Goal: Task Accomplishment & Management: Manage account settings

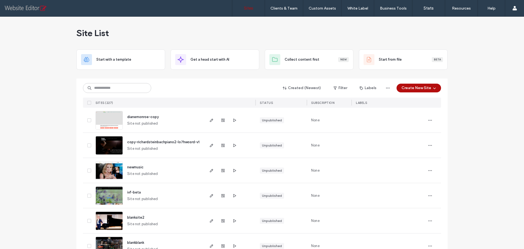
click at [127, 85] on input at bounding box center [117, 88] width 68 height 10
click at [128, 87] on input at bounding box center [117, 88] width 68 height 10
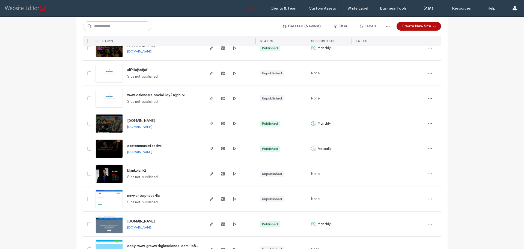
scroll to position [246, 0]
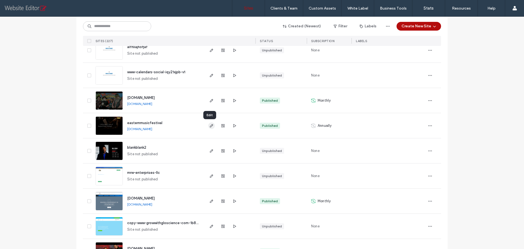
click at [209, 126] on icon "button" at bounding box center [211, 125] width 4 height 4
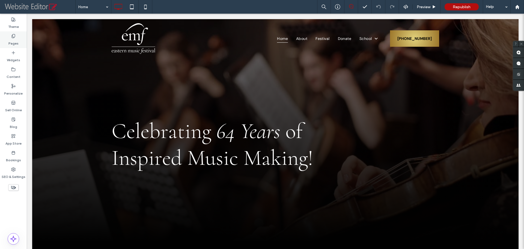
click at [16, 41] on label "Pages" at bounding box center [13, 42] width 10 height 8
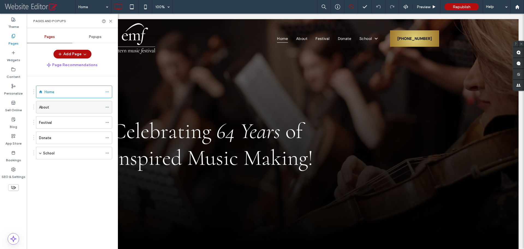
click at [50, 105] on div "About" at bounding box center [71, 107] width 64 height 6
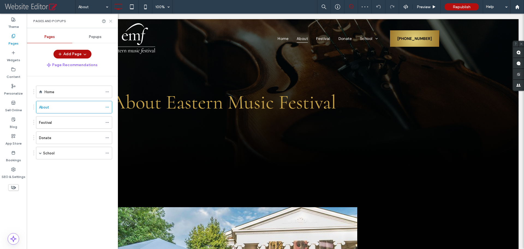
click at [111, 21] on use at bounding box center [110, 21] width 2 height 2
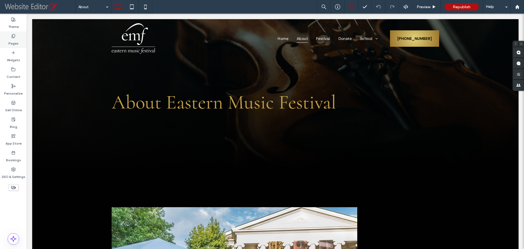
click at [16, 42] on label "Pages" at bounding box center [13, 42] width 10 height 8
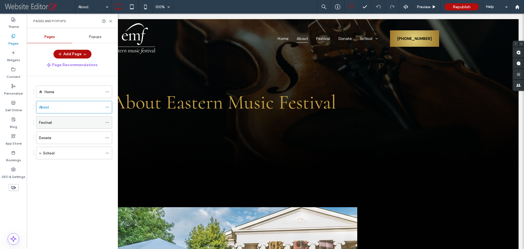
click at [48, 116] on div "Festival" at bounding box center [74, 122] width 76 height 13
click at [62, 122] on div "Festival" at bounding box center [71, 123] width 64 height 6
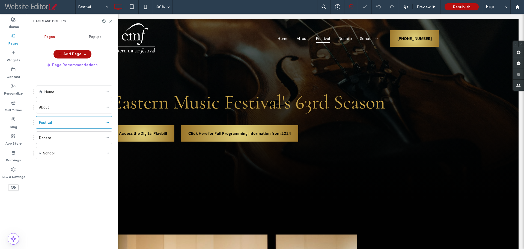
click at [112, 17] on div "Pages and Popups" at bounding box center [72, 21] width 91 height 14
click at [111, 20] on icon at bounding box center [111, 21] width 4 height 4
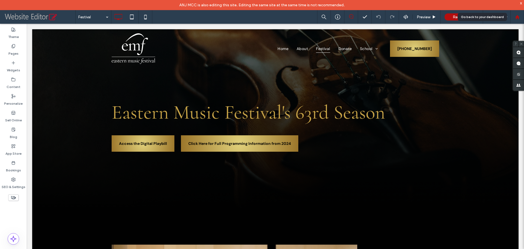
click at [520, 16] on icon at bounding box center [517, 17] width 5 height 5
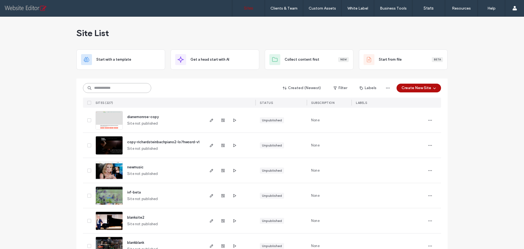
click at [124, 90] on input at bounding box center [117, 88] width 68 height 10
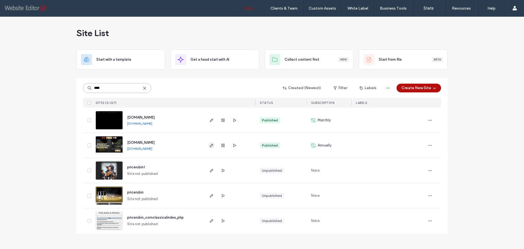
type input "****"
click at [211, 144] on icon "button" at bounding box center [211, 145] width 4 height 4
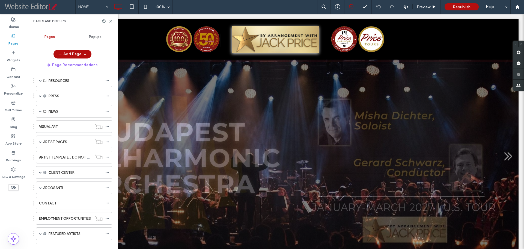
scroll to position [137, 0]
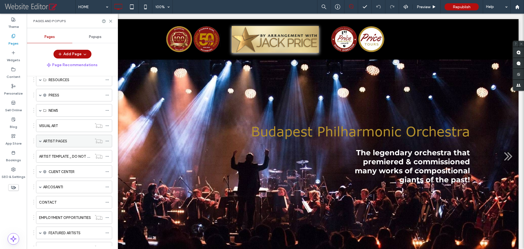
click at [40, 142] on span at bounding box center [40, 141] width 3 height 3
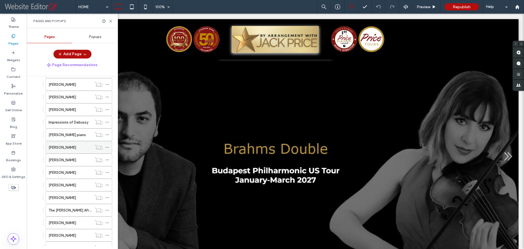
scroll to position [846, 0]
click at [107, 171] on icon at bounding box center [107, 172] width 4 height 4
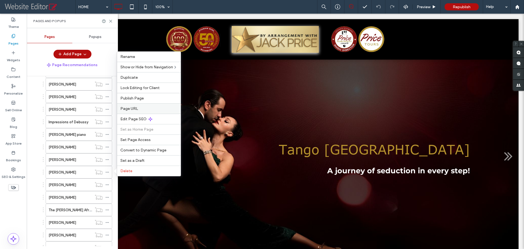
click at [134, 107] on span "Page URL" at bounding box center [129, 108] width 18 height 5
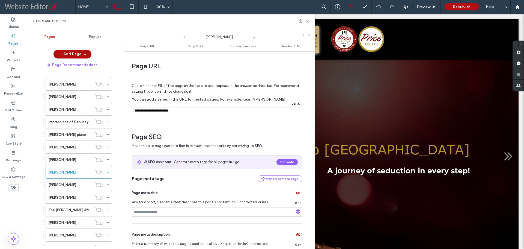
click at [184, 111] on input "notEmpty" at bounding box center [216, 110] width 168 height 7
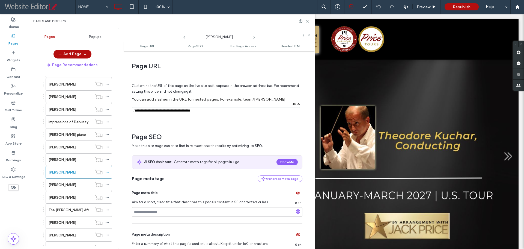
type input "**********"
click at [186, 134] on span "Page SEO" at bounding box center [217, 137] width 171 height 8
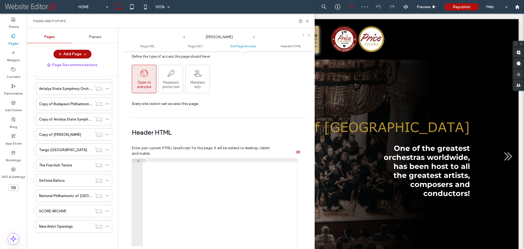
scroll to position [571, 0]
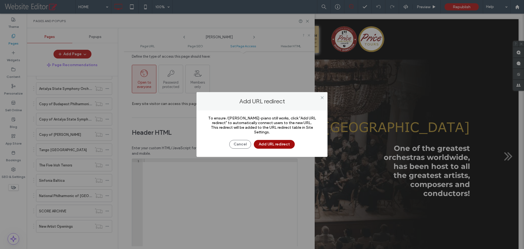
click at [281, 143] on button "Add URL redirect" at bounding box center [274, 144] width 41 height 9
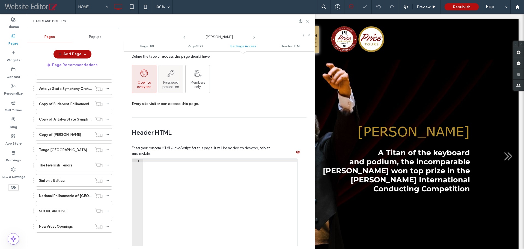
click at [170, 80] on div "Password protected" at bounding box center [171, 79] width 24 height 20
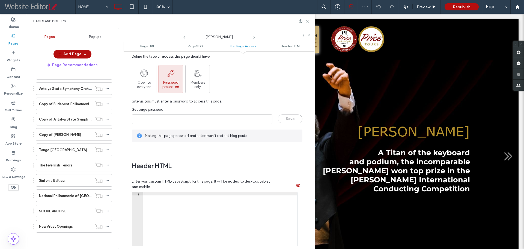
click at [154, 120] on input "page-password" at bounding box center [202, 119] width 141 height 10
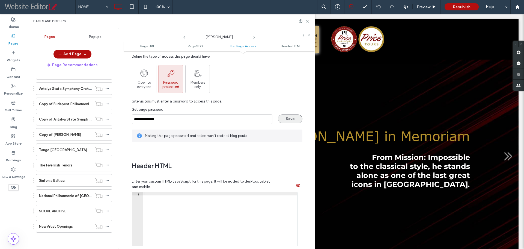
type input "**********"
click at [293, 119] on button "Save" at bounding box center [290, 118] width 25 height 9
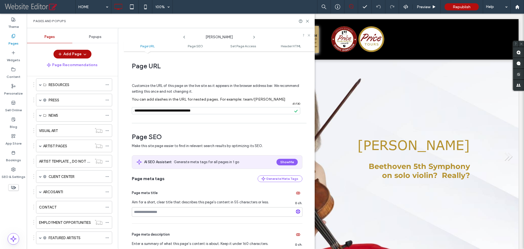
scroll to position [134, 0]
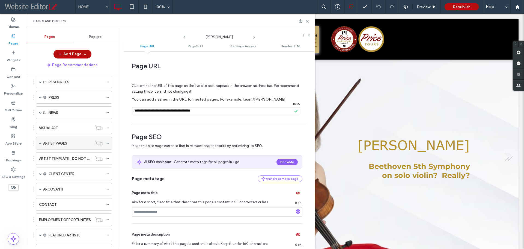
click at [39, 142] on span at bounding box center [40, 143] width 3 height 3
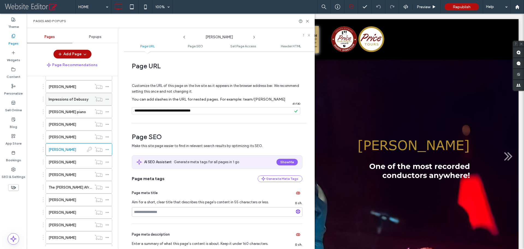
scroll to position [872, 0]
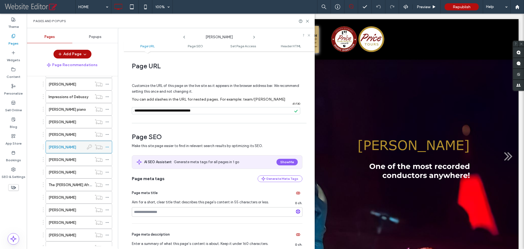
click at [107, 147] on icon at bounding box center [107, 147] width 4 height 4
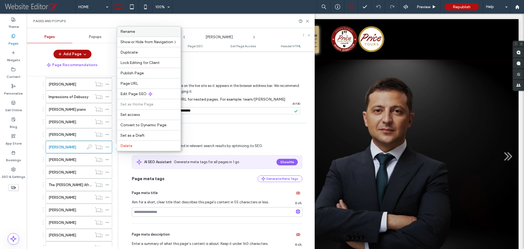
click at [156, 29] on label "Rename" at bounding box center [148, 31] width 57 height 5
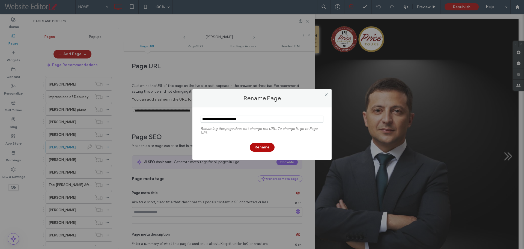
click at [252, 119] on input "notEmpty" at bounding box center [262, 119] width 123 height 7
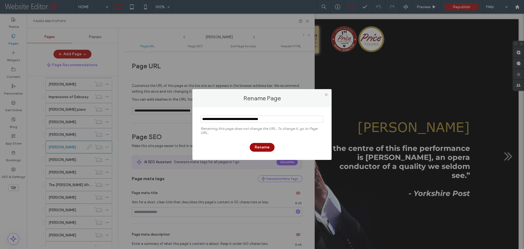
type input "**********"
click at [260, 145] on button "Rename" at bounding box center [262, 147] width 25 height 9
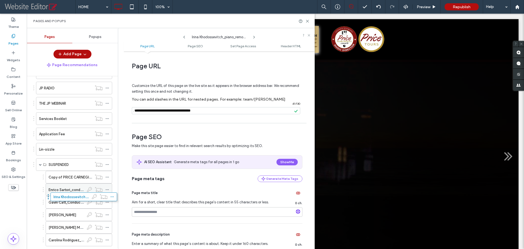
scroll to position [2503, 0]
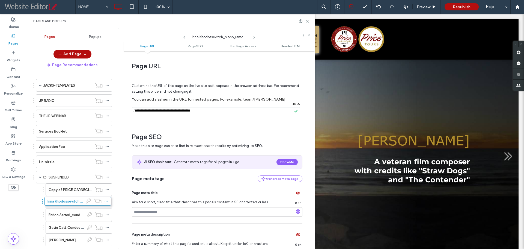
drag, startPoint x: 43, startPoint y: 147, endPoint x: 42, endPoint y: 200, distance: 53.3
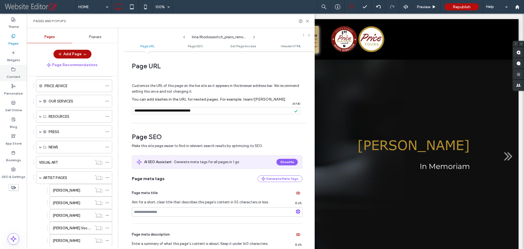
scroll to position [0, 0]
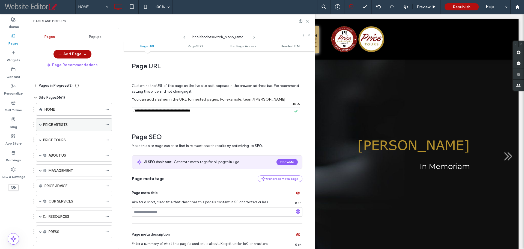
click at [55, 122] on label "PRICE ARTISTS" at bounding box center [55, 125] width 25 height 10
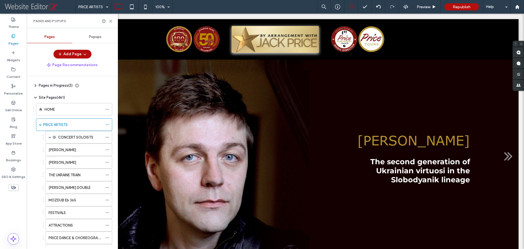
click at [110, 21] on div "PRICE ARTISTS 100% Preview Republish Help Site Comments Team & Clients Automate…" at bounding box center [262, 124] width 524 height 249
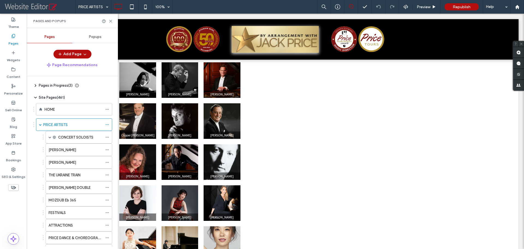
scroll to position [1229, 0]
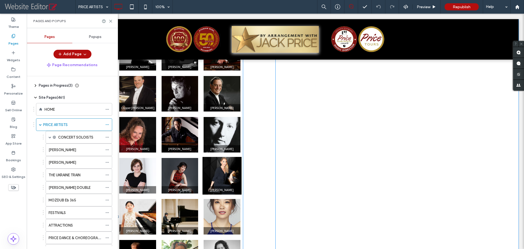
click at [214, 171] on div at bounding box center [222, 176] width 39 height 38
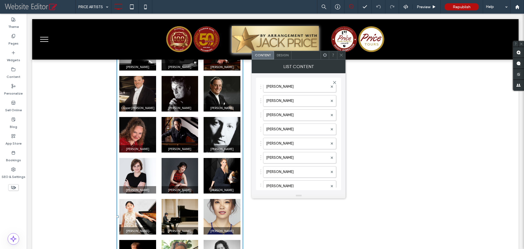
scroll to position [191, 0]
click at [331, 159] on icon at bounding box center [332, 159] width 2 height 2
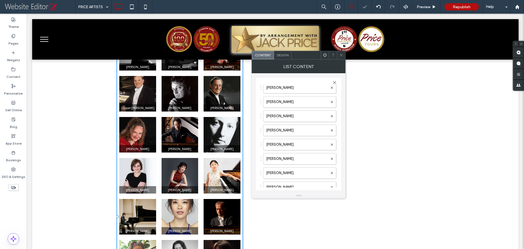
click at [342, 57] on span at bounding box center [341, 55] width 4 height 8
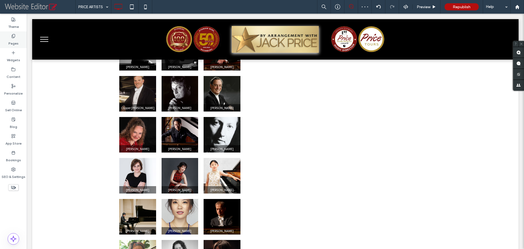
drag, startPoint x: 12, startPoint y: 35, endPoint x: 98, endPoint y: 73, distance: 94.1
click at [12, 35] on use at bounding box center [13, 36] width 3 height 4
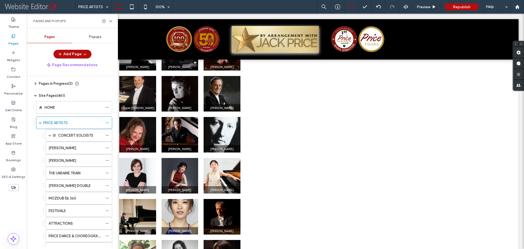
scroll to position [0, 0]
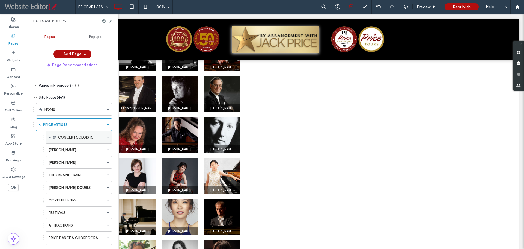
click at [48, 137] on div "CONCERT SOLOISTS" at bounding box center [79, 137] width 67 height 13
click at [51, 137] on span at bounding box center [50, 137] width 3 height 3
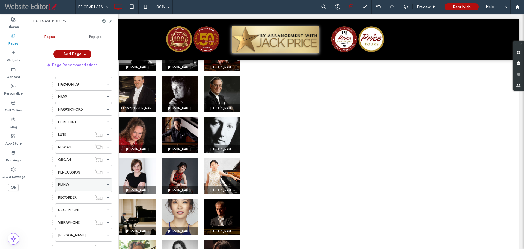
scroll to position [164, 0]
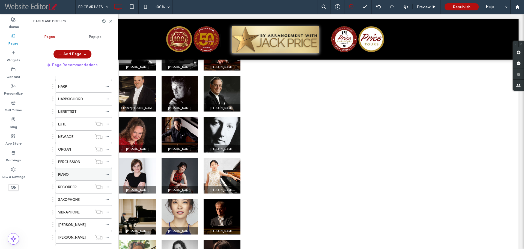
click at [78, 171] on div "PIANO" at bounding box center [80, 174] width 45 height 6
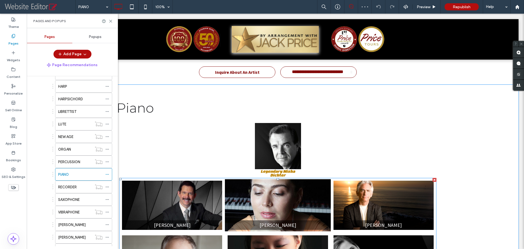
click at [262, 201] on div at bounding box center [278, 205] width 106 height 52
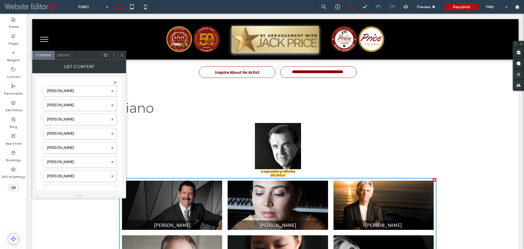
scroll to position [191, 0]
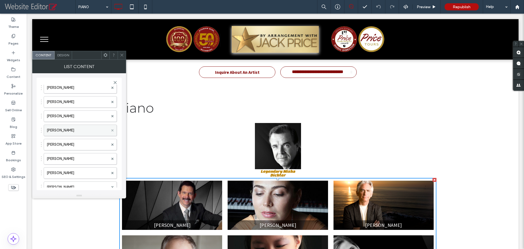
click at [111, 130] on use at bounding box center [112, 130] width 2 height 2
click at [122, 55] on use at bounding box center [121, 55] width 3 height 3
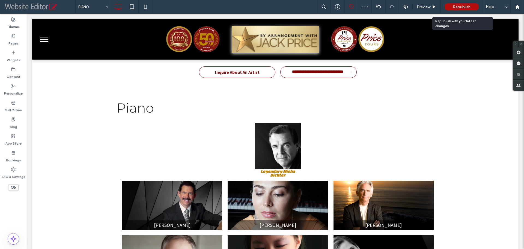
click at [458, 4] on div "Republish" at bounding box center [462, 6] width 34 height 7
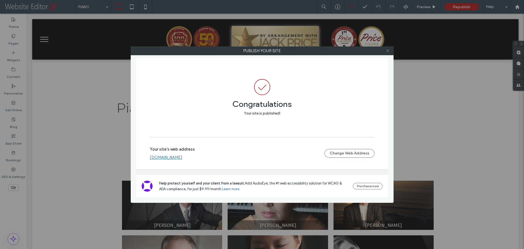
click at [388, 50] on icon at bounding box center [388, 51] width 4 height 4
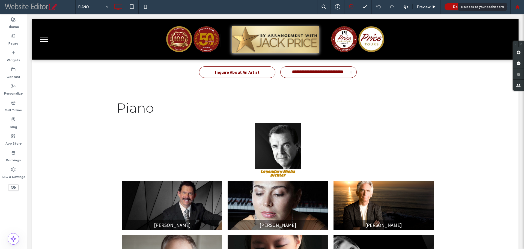
click at [520, 8] on icon at bounding box center [517, 7] width 5 height 5
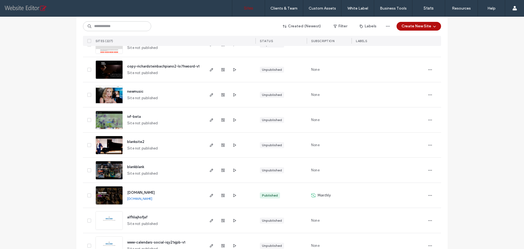
scroll to position [164, 0]
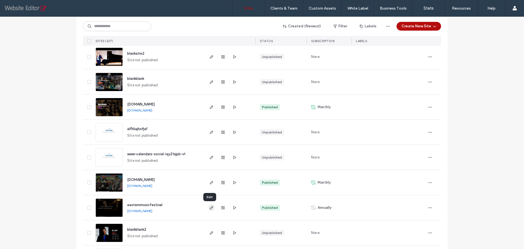
click at [210, 207] on icon "button" at bounding box center [211, 207] width 4 height 4
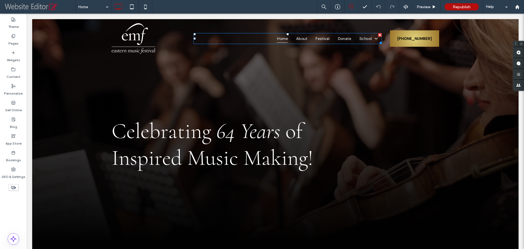
click at [365, 39] on span "School" at bounding box center [369, 38] width 18 height 8
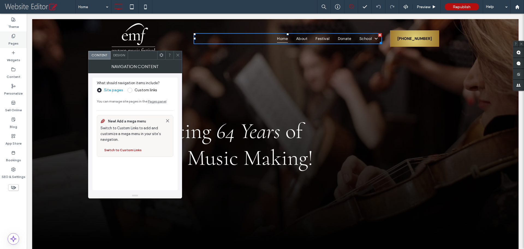
click at [11, 35] on icon at bounding box center [13, 36] width 4 height 4
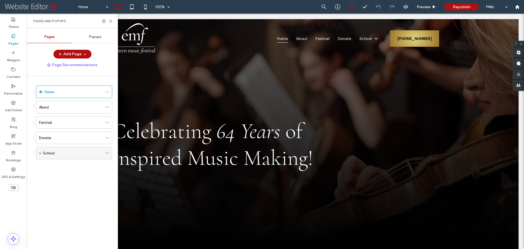
click at [47, 152] on label "School" at bounding box center [48, 153] width 11 height 10
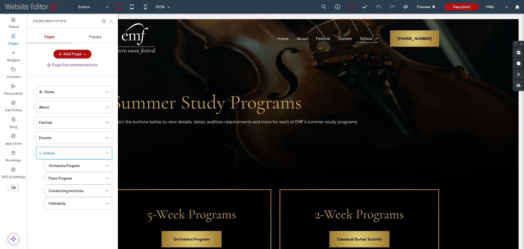
click at [111, 22] on icon at bounding box center [111, 21] width 4 height 4
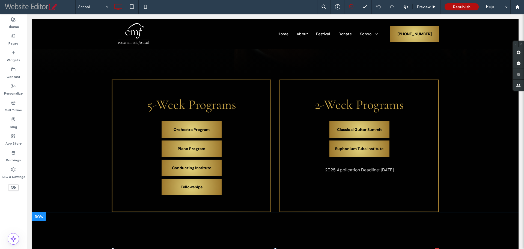
scroll to position [109, 0]
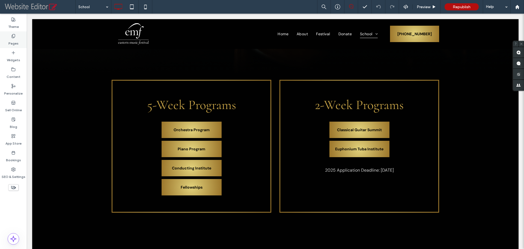
click at [10, 43] on label "Pages" at bounding box center [13, 42] width 10 height 8
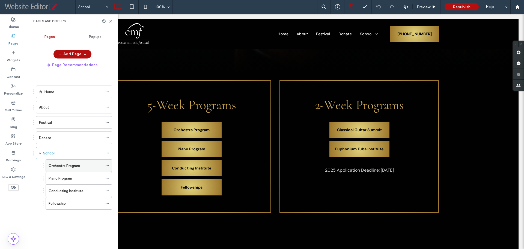
click at [58, 165] on label "Orchestra Program" at bounding box center [64, 166] width 31 height 10
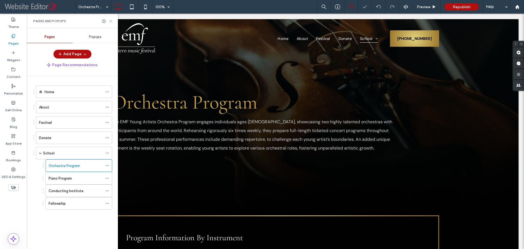
click at [111, 23] on icon at bounding box center [111, 21] width 4 height 4
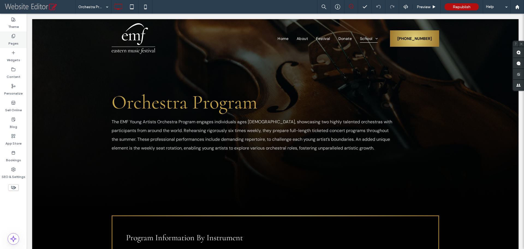
click at [15, 42] on label "Pages" at bounding box center [13, 42] width 10 height 8
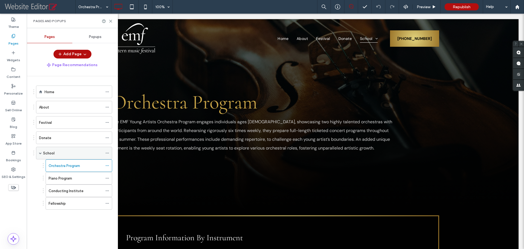
click at [52, 152] on label "School" at bounding box center [48, 153] width 11 height 10
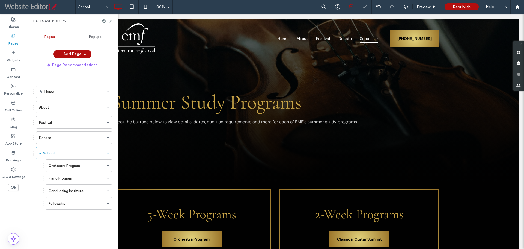
click at [110, 21] on use at bounding box center [110, 21] width 2 height 2
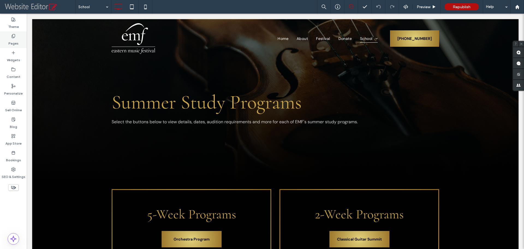
click at [16, 37] on div "Pages" at bounding box center [13, 39] width 27 height 17
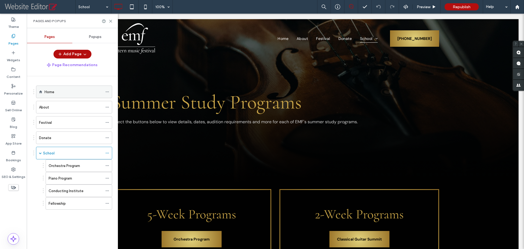
click at [58, 94] on div "Home" at bounding box center [74, 92] width 58 height 6
click at [109, 24] on div "Pages and Popups" at bounding box center [72, 21] width 91 height 14
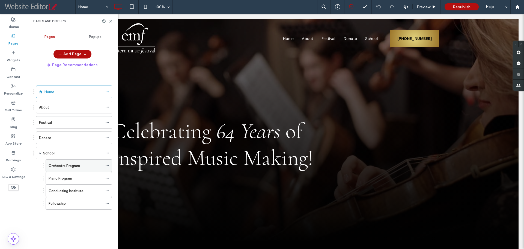
click at [68, 166] on label "Orchestra Program" at bounding box center [64, 166] width 31 height 10
click at [110, 21] on icon at bounding box center [111, 21] width 4 height 4
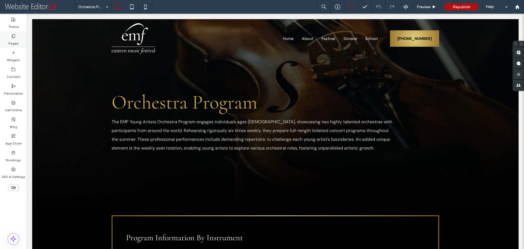
click at [12, 40] on label "Pages" at bounding box center [13, 42] width 10 height 8
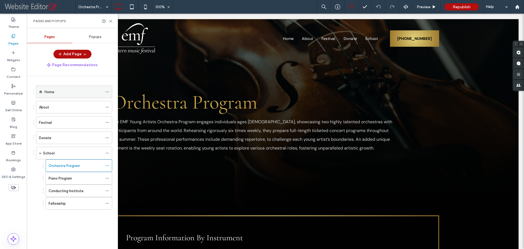
click at [51, 89] on label "Home" at bounding box center [50, 92] width 10 height 10
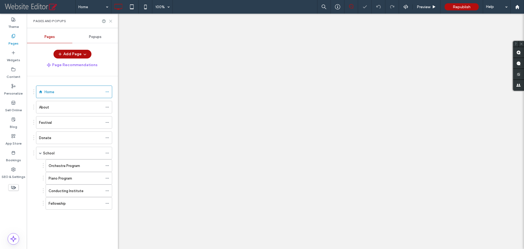
click at [110, 21] on icon at bounding box center [111, 21] width 4 height 4
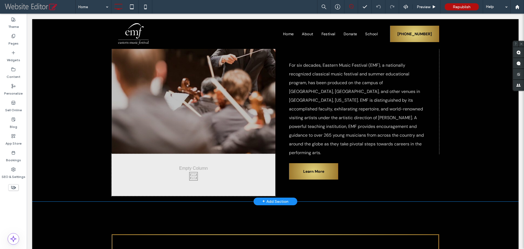
scroll to position [519, 0]
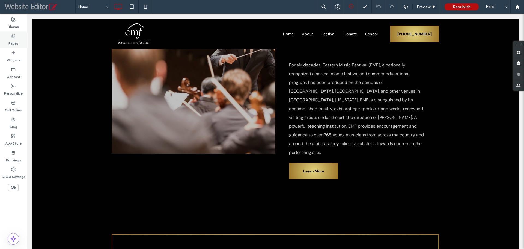
click at [17, 39] on label "Pages" at bounding box center [13, 42] width 10 height 8
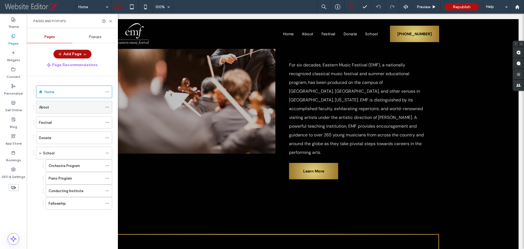
click at [57, 110] on div "About" at bounding box center [71, 107] width 64 height 12
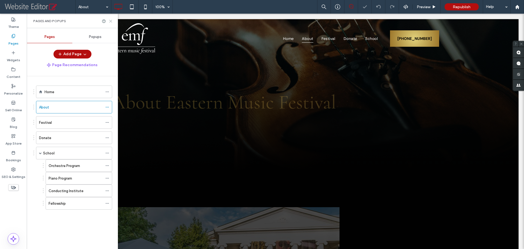
click at [111, 22] on icon at bounding box center [111, 21] width 4 height 4
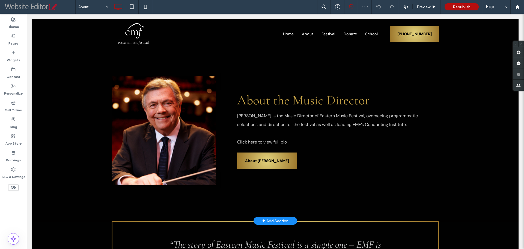
scroll to position [382, 0]
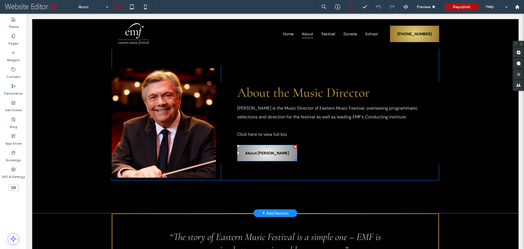
click at [256, 150] on span "About [PERSON_NAME]" at bounding box center [267, 152] width 44 height 5
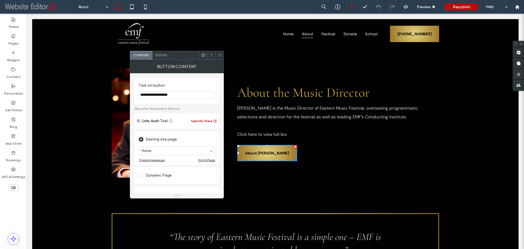
click at [218, 56] on icon at bounding box center [220, 55] width 4 height 4
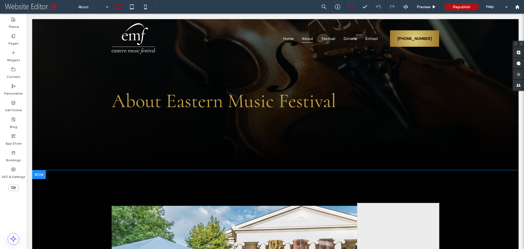
scroll to position [0, 0]
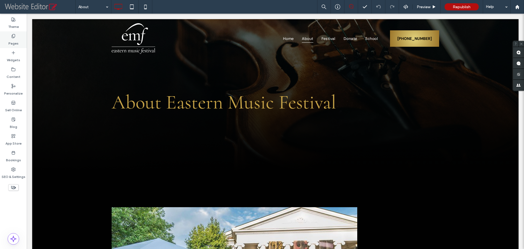
click at [13, 40] on label "Pages" at bounding box center [13, 42] width 10 height 8
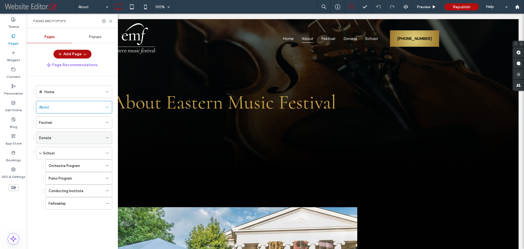
click at [53, 134] on div "Donate" at bounding box center [71, 138] width 64 height 12
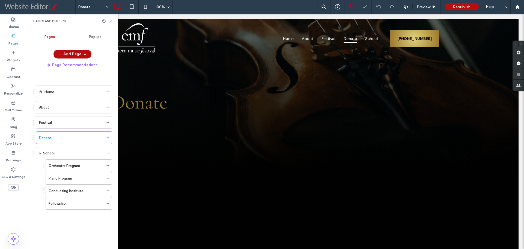
click at [111, 22] on use at bounding box center [110, 21] width 2 height 2
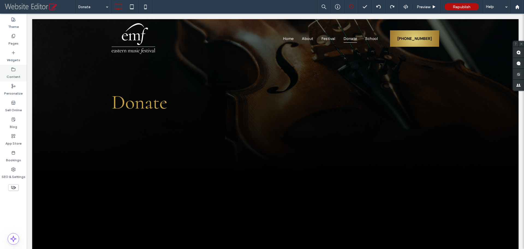
drag, startPoint x: 12, startPoint y: 73, endPoint x: 92, endPoint y: 67, distance: 79.9
click at [12, 73] on label "Content" at bounding box center [14, 76] width 14 height 8
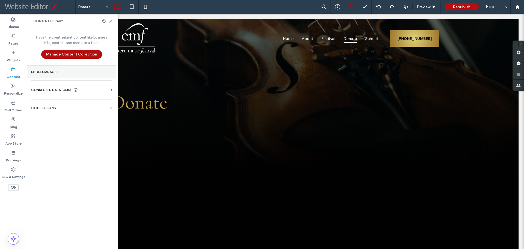
click at [44, 74] on section "Media Manager" at bounding box center [72, 72] width 90 height 13
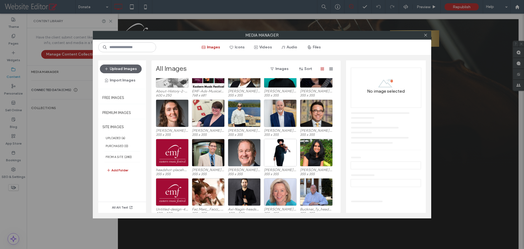
scroll to position [230, 0]
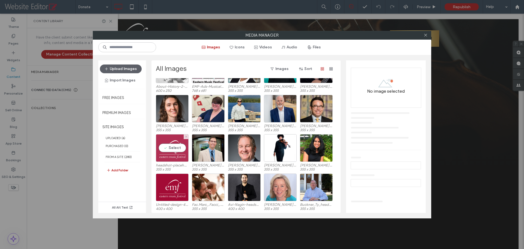
click at [182, 153] on div "Select" at bounding box center [172, 148] width 33 height 28
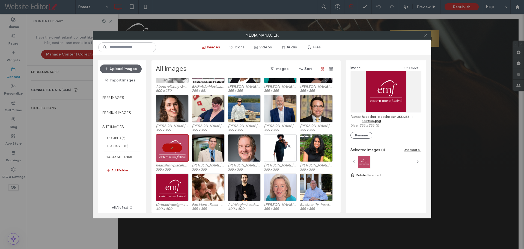
click at [372, 118] on link "headshot-placeholder-355x355-1-355x355.png" at bounding box center [392, 118] width 60 height 8
